Goal: Transaction & Acquisition: Purchase product/service

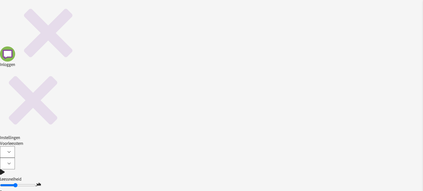
type input "Geheim"
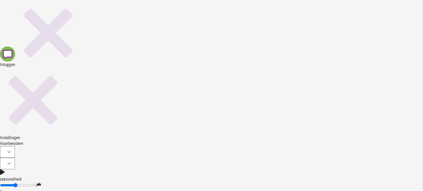
type input "Anke"
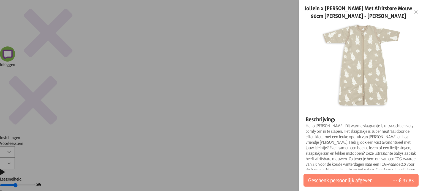
scroll to position [51, 0]
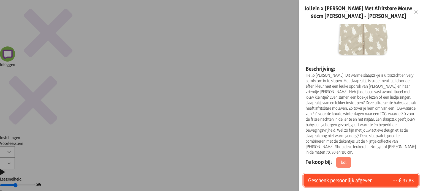
click at [361, 181] on span "Geschenk persoonlijk afgeven" at bounding box center [340, 181] width 64 height 8
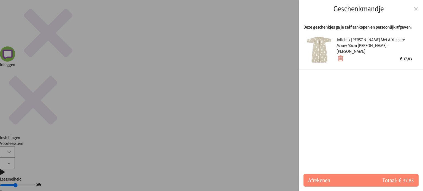
click at [251, 142] on div at bounding box center [211, 95] width 423 height 191
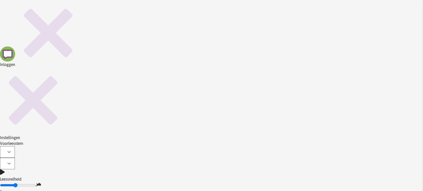
scroll to position [167, 0]
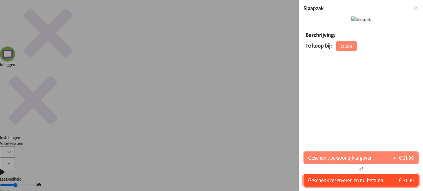
click at [348, 181] on span "Geschenk reserveren en nu betalen" at bounding box center [345, 181] width 75 height 8
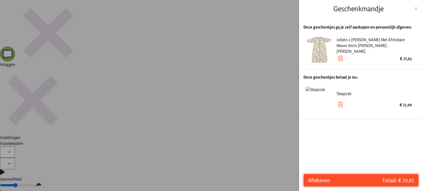
click at [352, 181] on span "Afrekenen" at bounding box center [334, 181] width 53 height 8
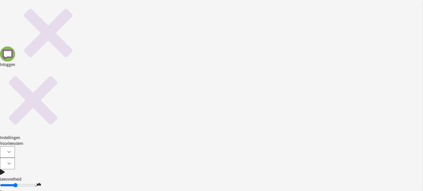
scroll to position [106, 0]
